Goal: Obtain resource: Download file/media

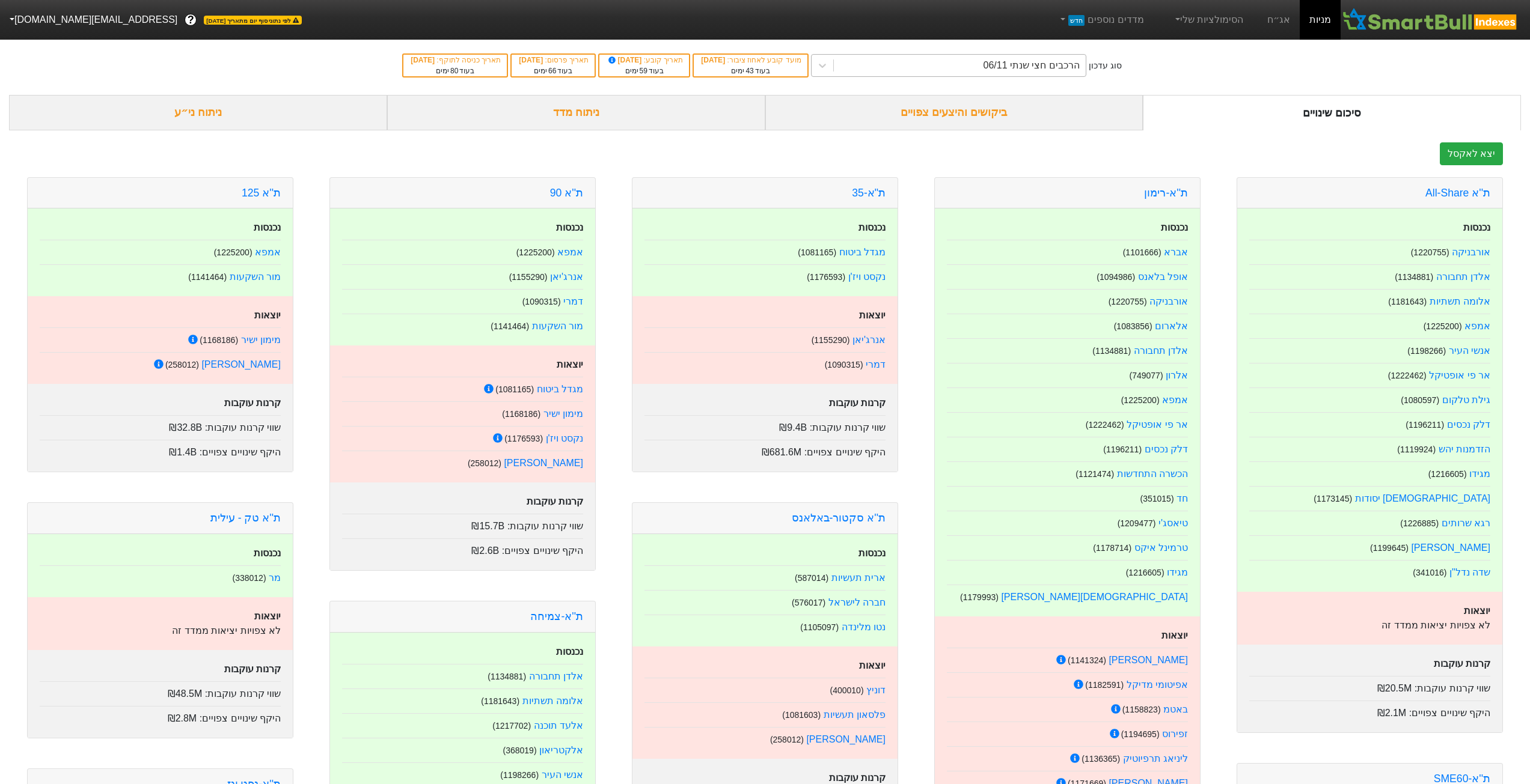
click at [1013, 64] on div "הרכבים חצי שנתי 06/11" at bounding box center [1031, 65] width 96 height 14
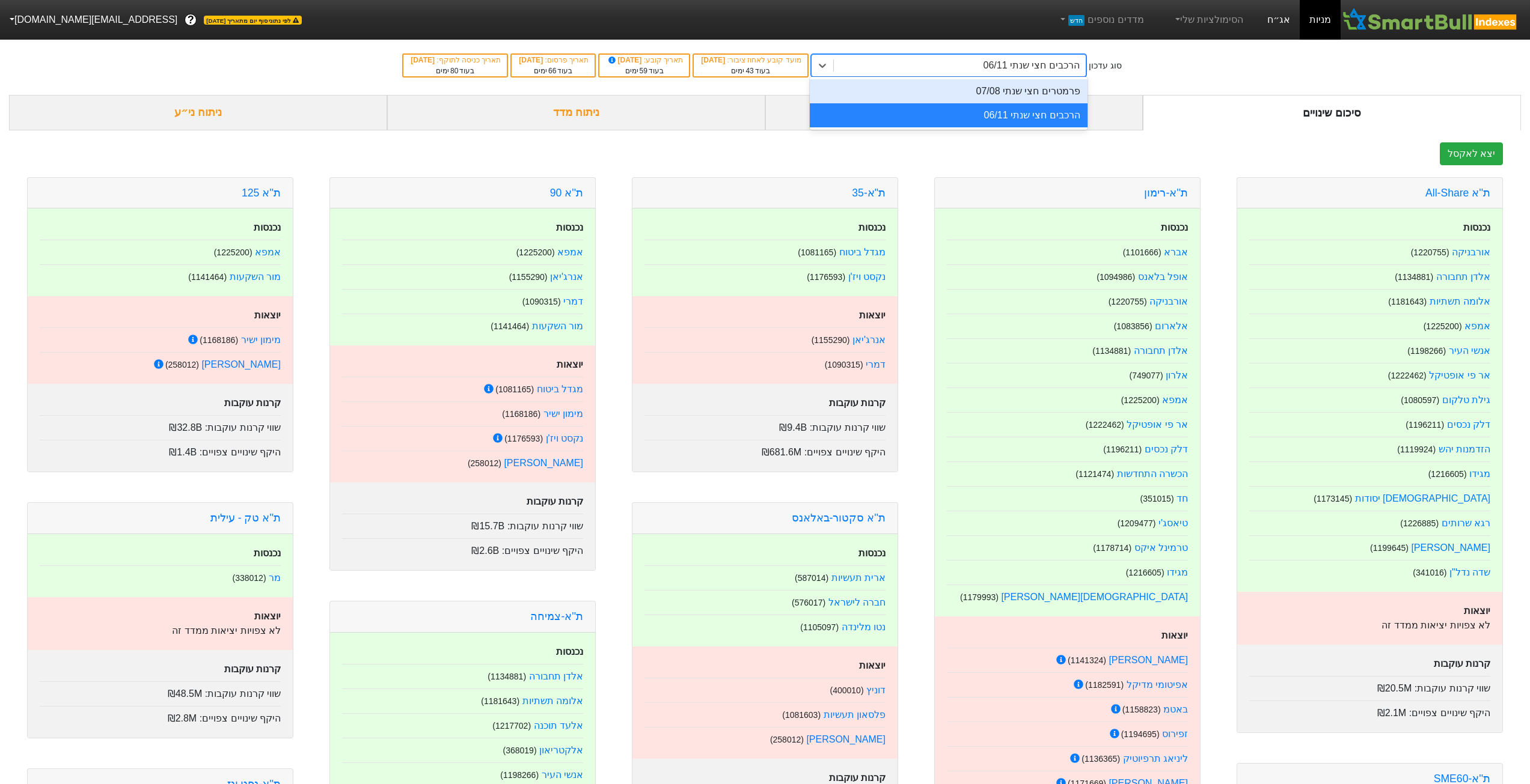
click at [1276, 23] on link "אג״ח" at bounding box center [1278, 20] width 42 height 40
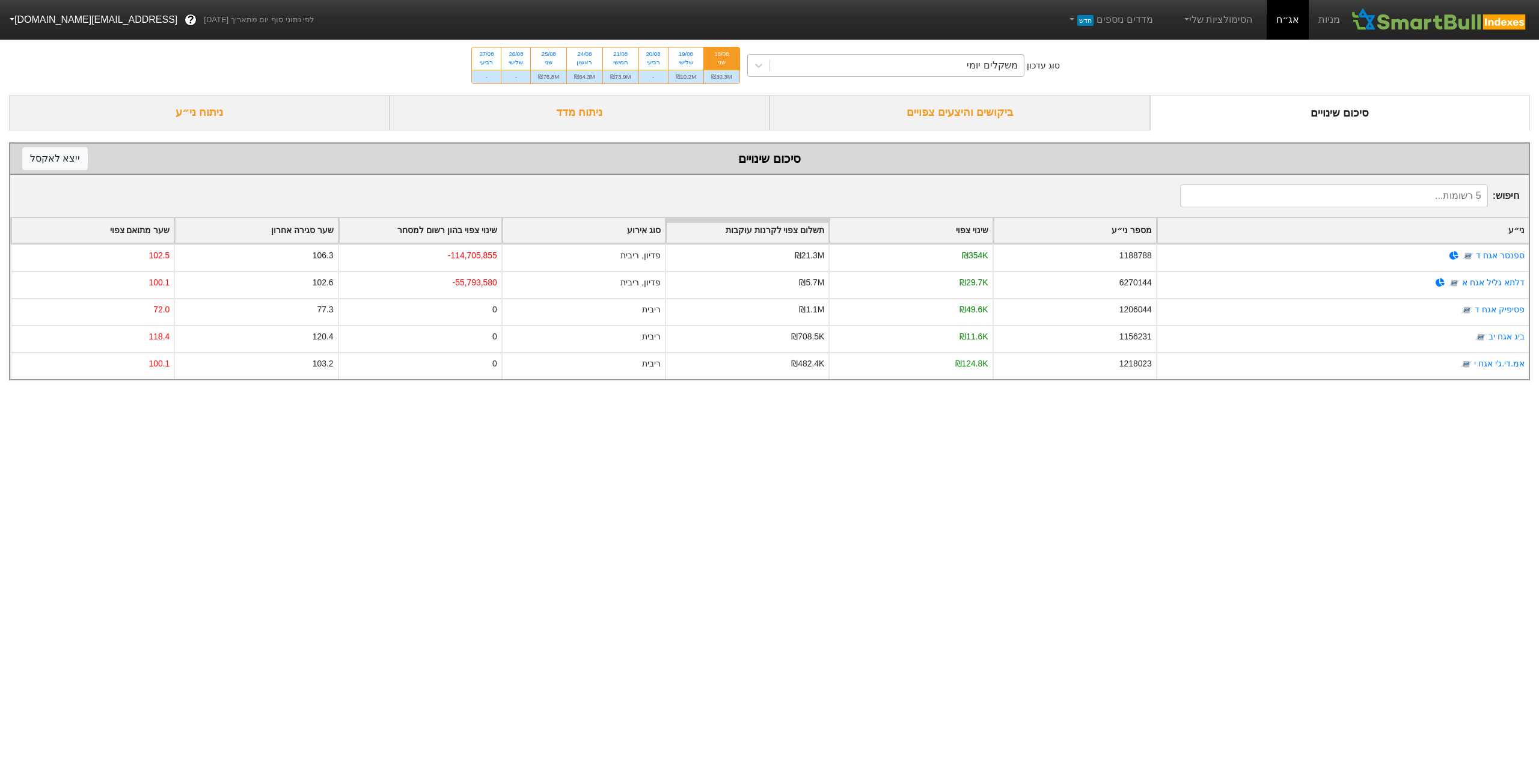
click at [956, 62] on div "משקלים יומי" at bounding box center [896, 65] width 254 height 21
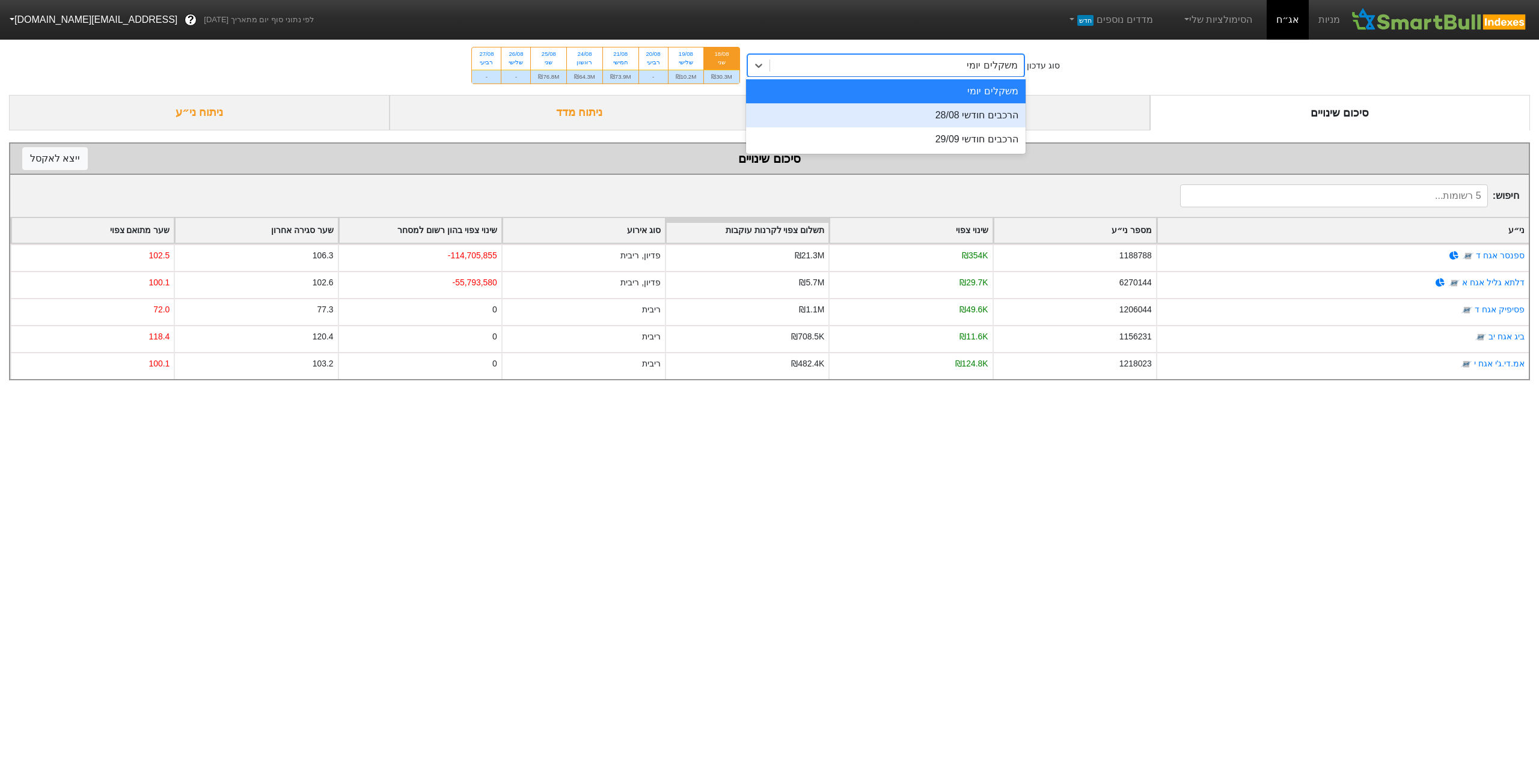
click at [978, 118] on div "הרכבים חודשי 28/08" at bounding box center [886, 115] width 279 height 24
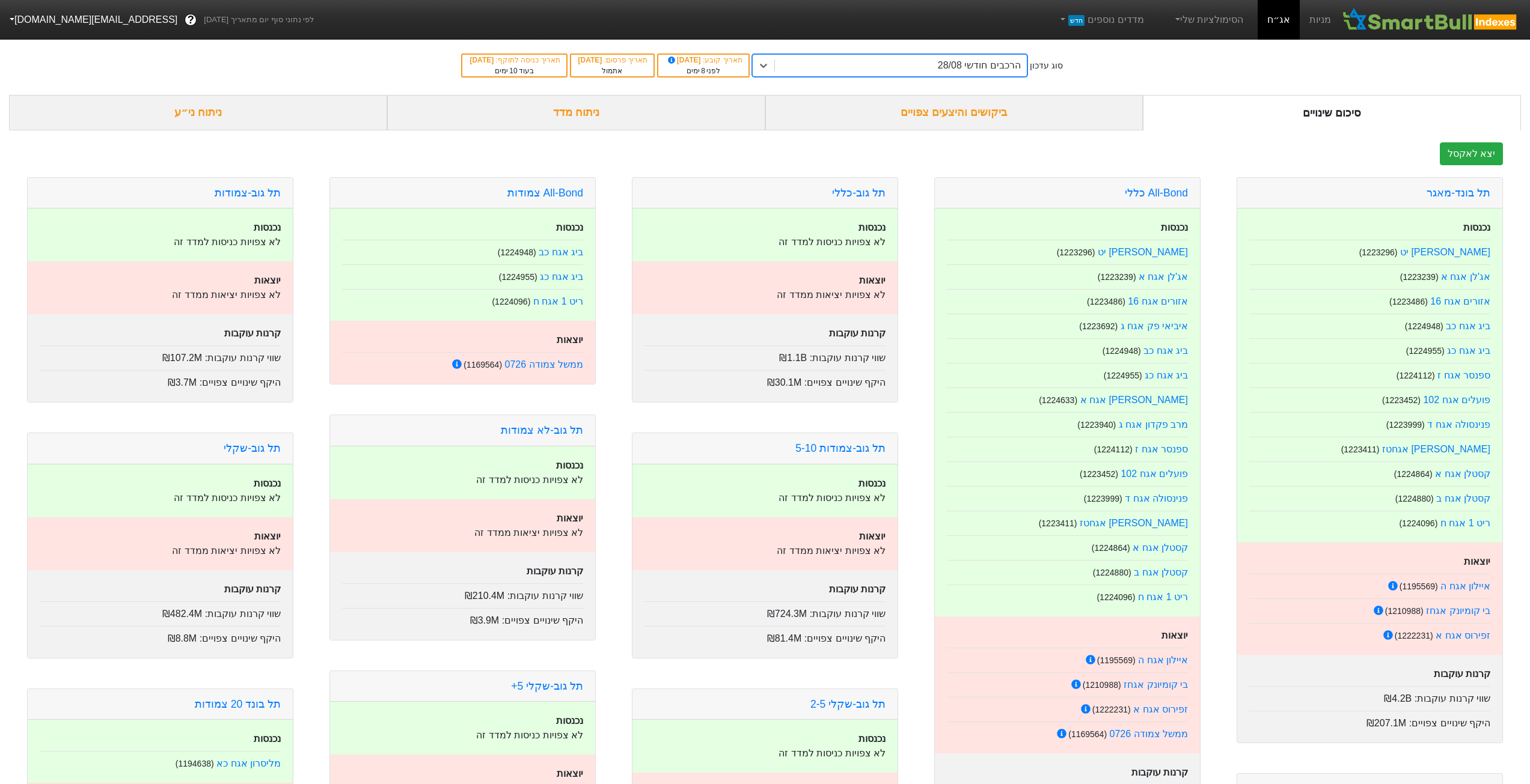
click at [966, 113] on div "ביקושים והיצעים צפויים" at bounding box center [954, 113] width 378 height 35
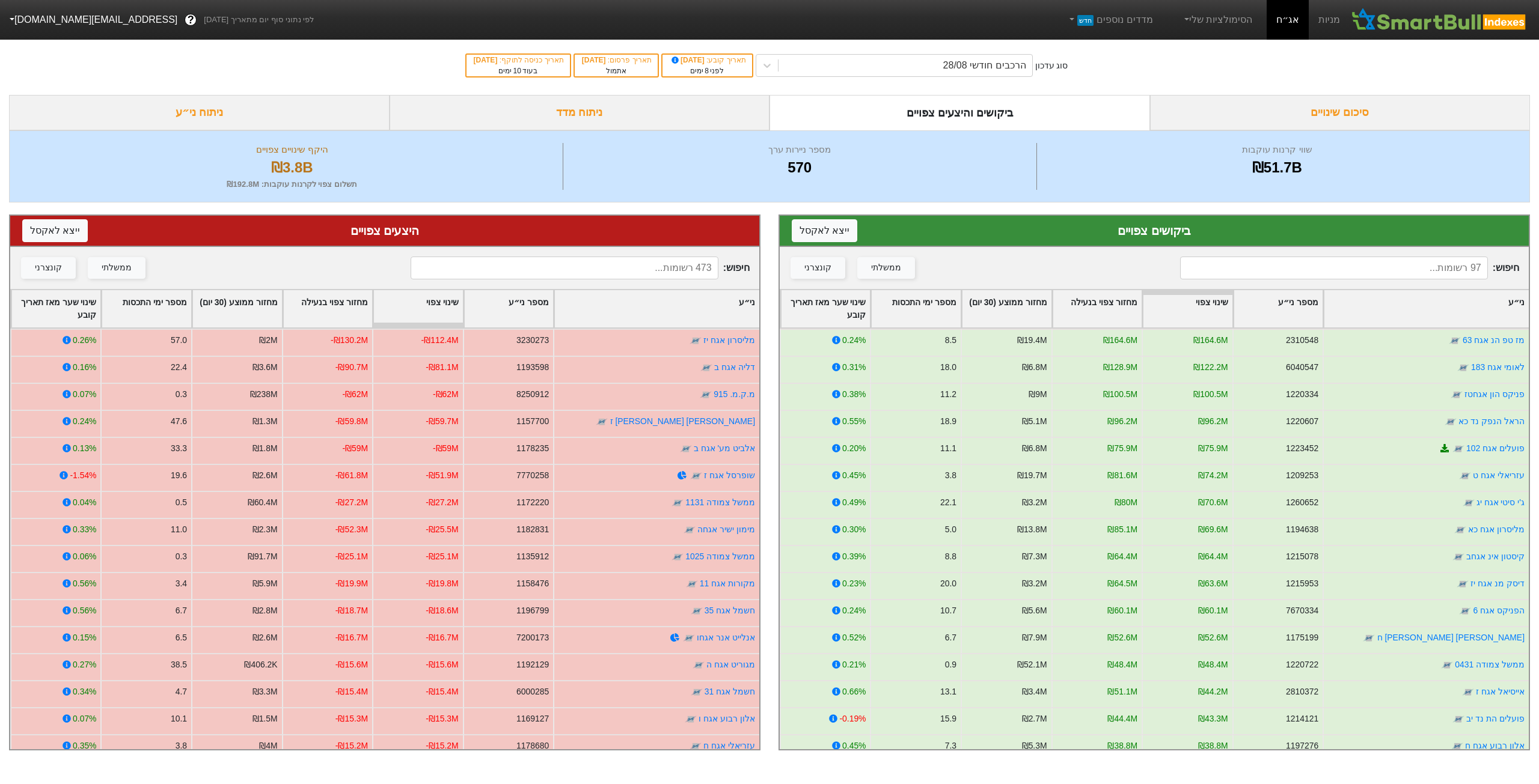
click at [691, 64] on div "תאריך קובע : 10/08/2025" at bounding box center [707, 60] width 77 height 11
click at [713, 65] on div "תאריך קובע : 10/08/2025" at bounding box center [707, 60] width 77 height 11
click at [609, 70] on span "אתמול" at bounding box center [616, 70] width 20 height 8
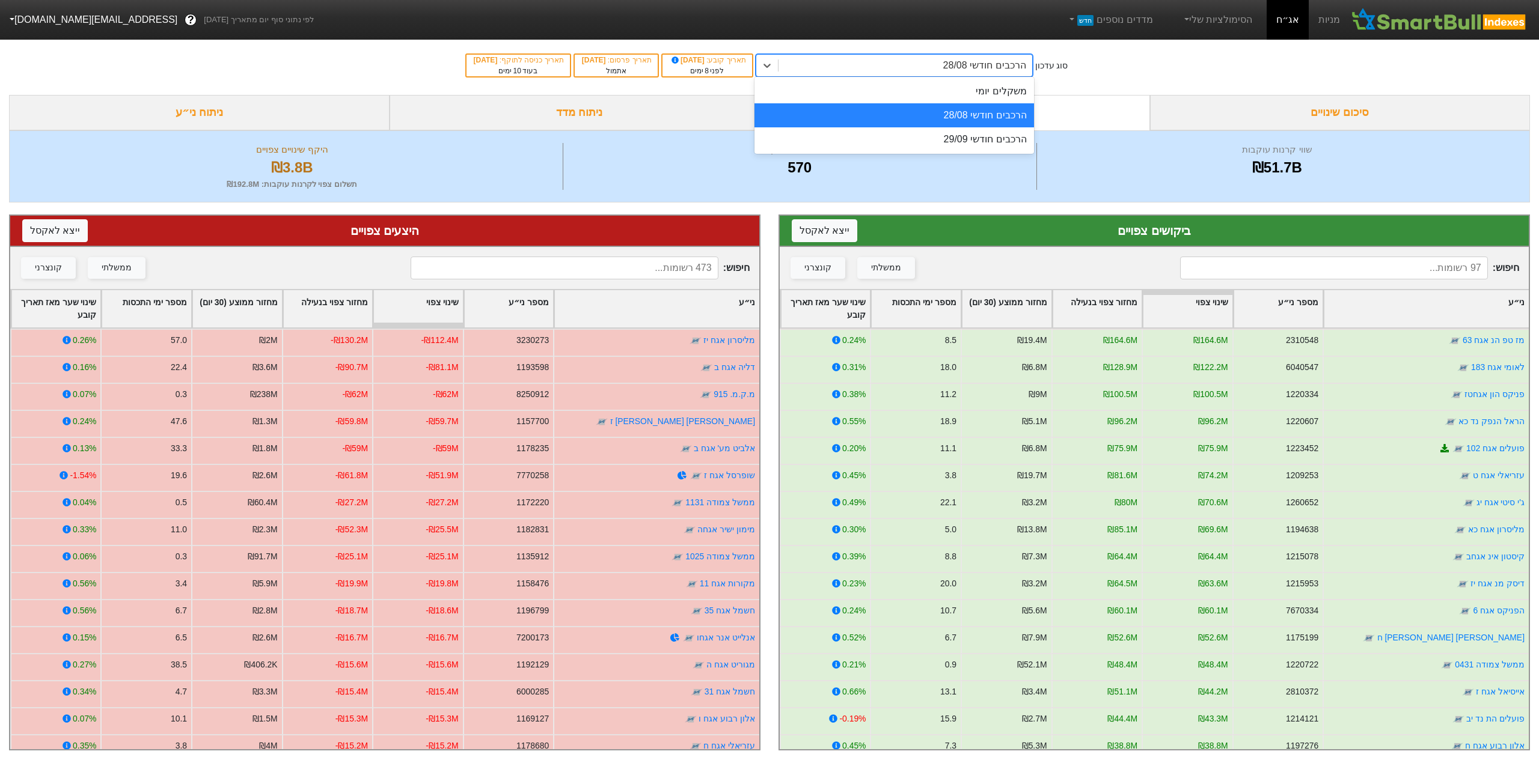
click at [912, 67] on div "הרכבים חודשי 28/08" at bounding box center [905, 65] width 254 height 21
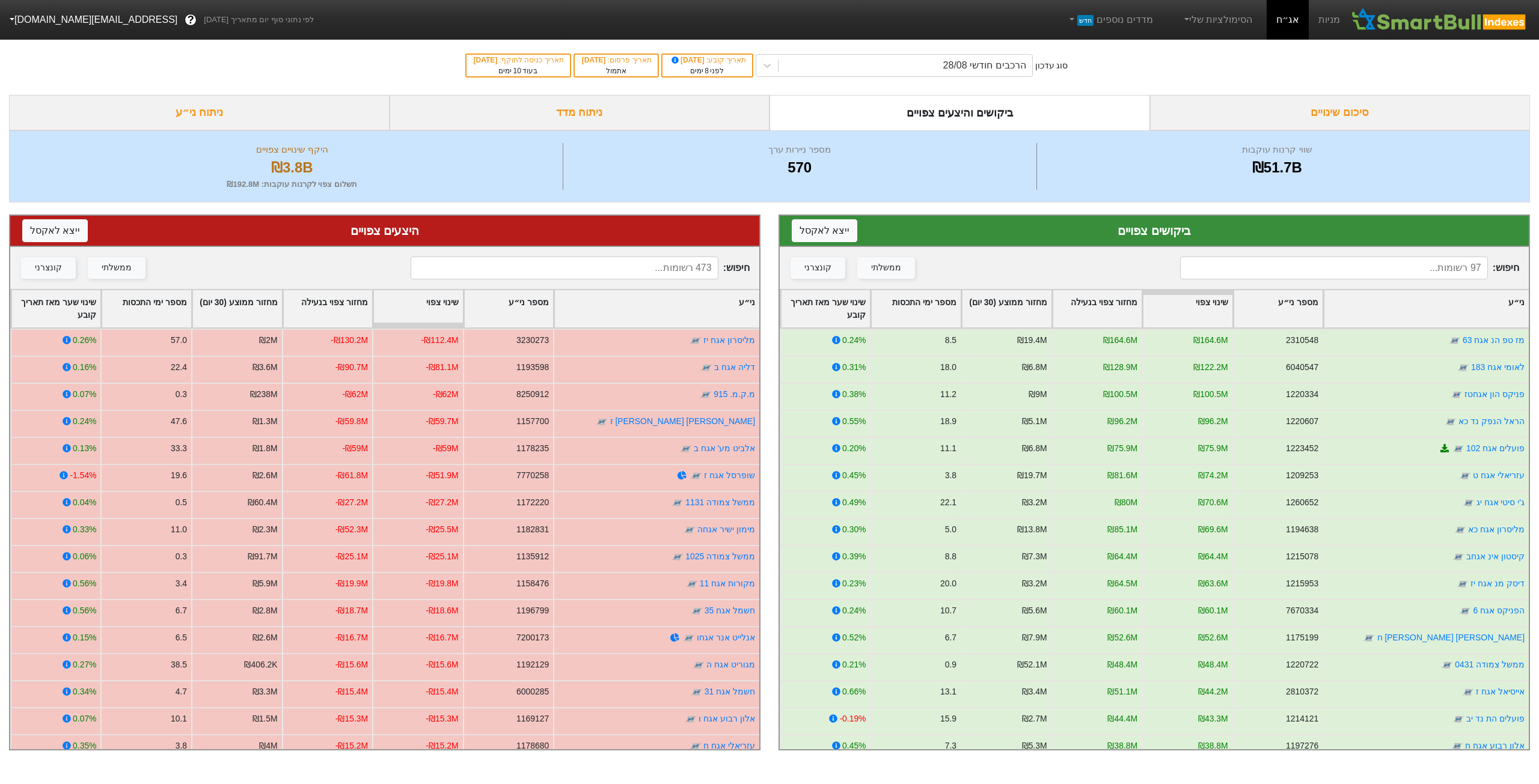
click at [694, 81] on div "סוג עדכון הרכבים חודשי 28/08 תאריך קובע : 10/08/2025 לפני 8 ימים תאריך פרסום : …" at bounding box center [769, 65] width 1539 height 59
click at [940, 67] on div "הרכבים חודשי 28/08" at bounding box center [905, 65] width 254 height 21
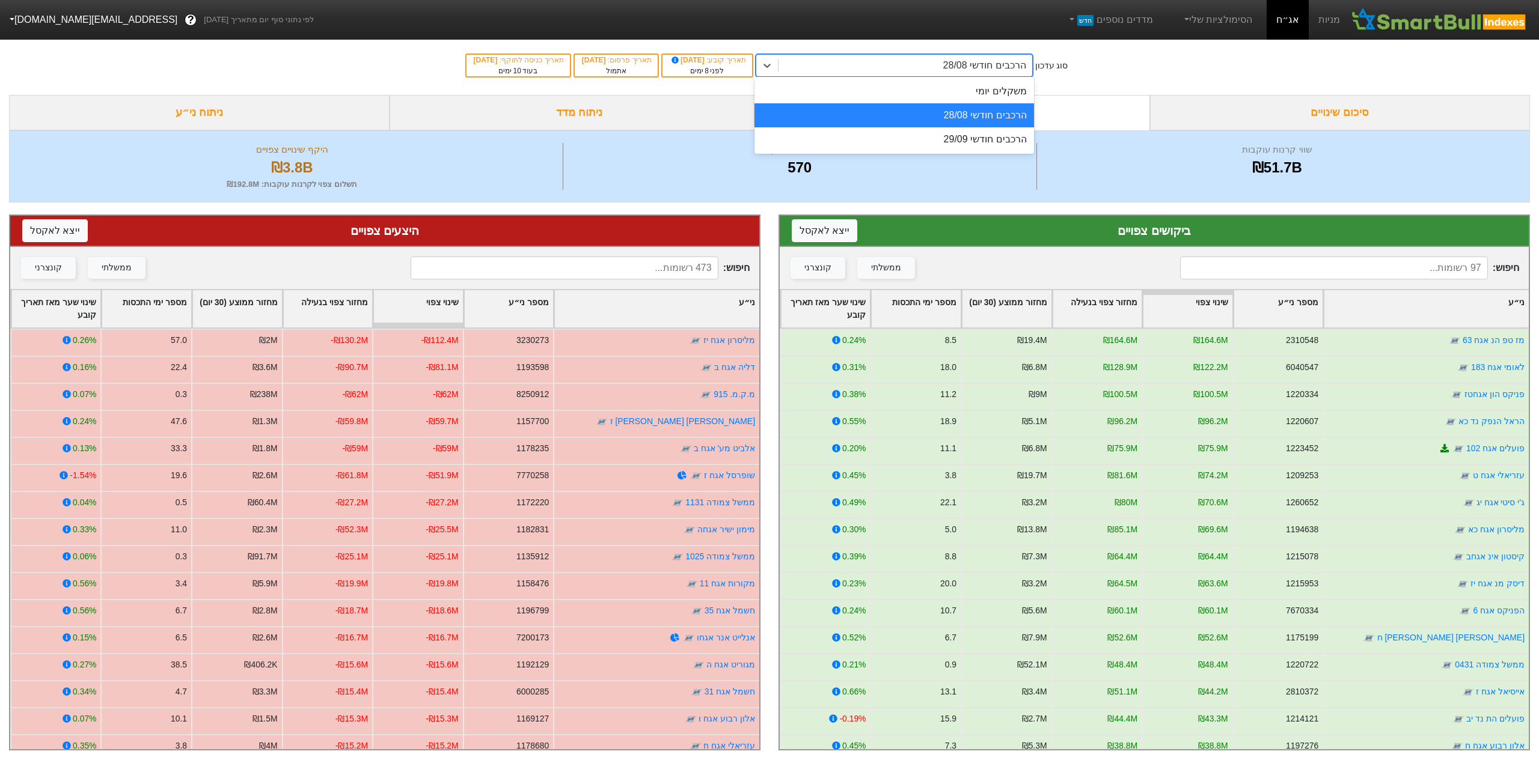
click at [956, 84] on div "משקלים יומי" at bounding box center [894, 91] width 279 height 24
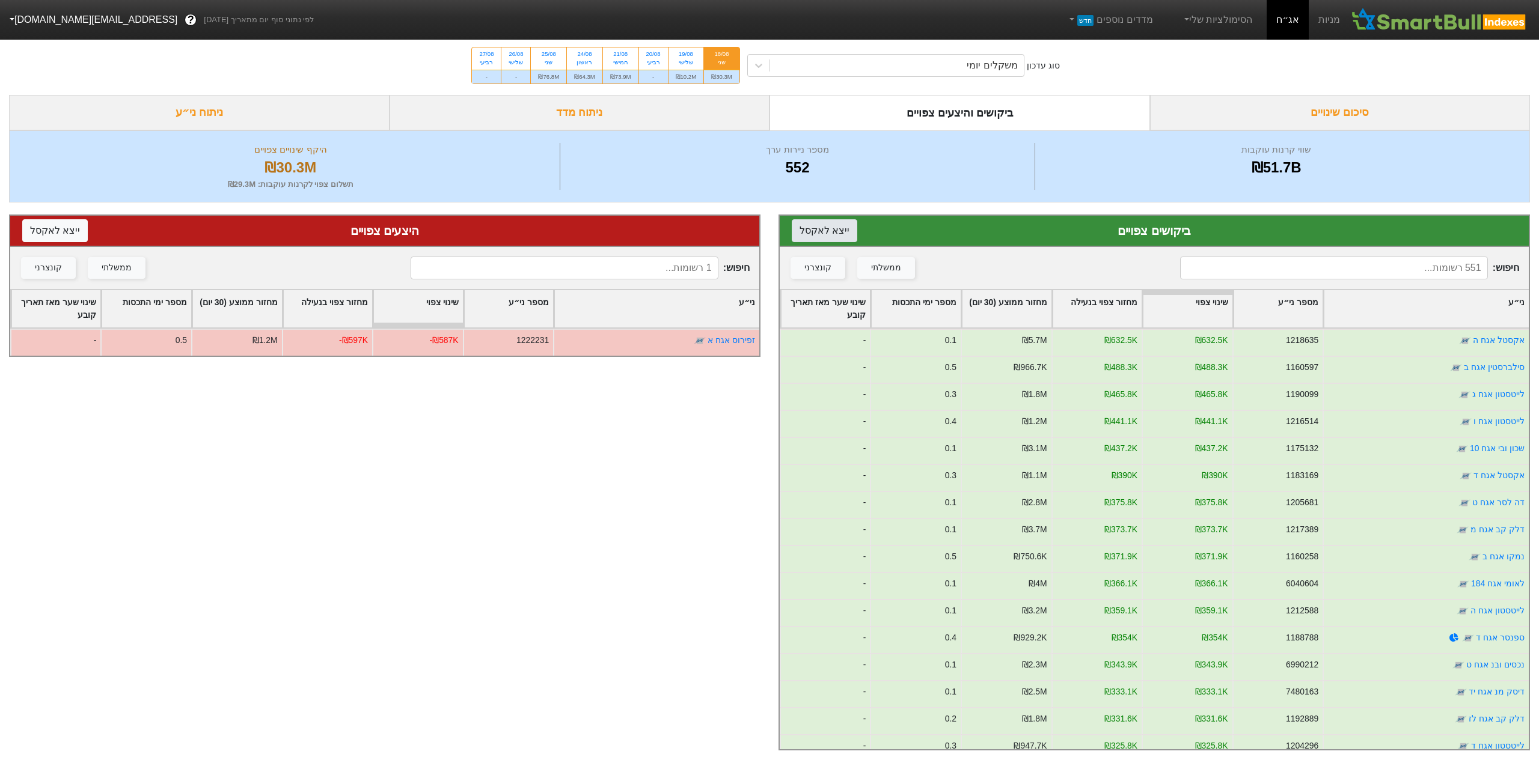
click at [840, 233] on button "ייצא ל אקסל" at bounding box center [825, 231] width 65 height 23
